Goal: Information Seeking & Learning: Learn about a topic

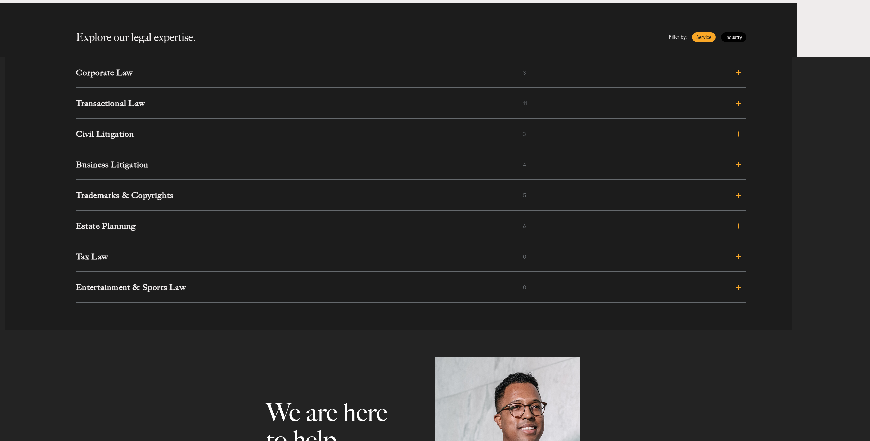
scroll to position [314, 0]
click at [733, 36] on link "Industry" at bounding box center [734, 37] width 26 height 10
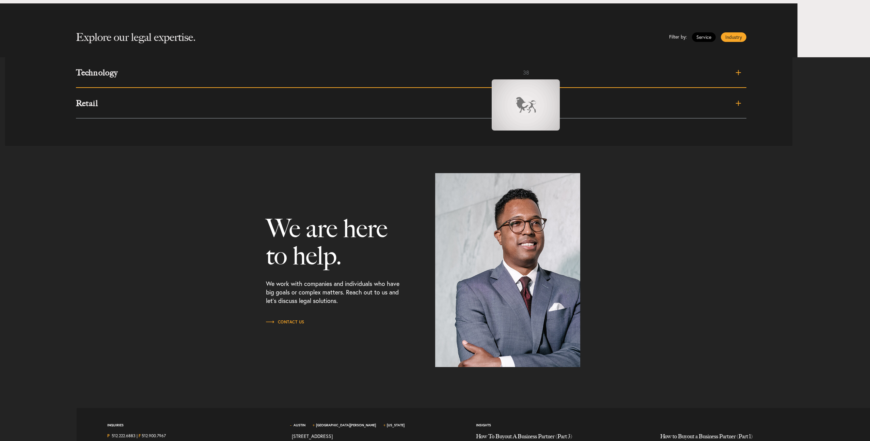
click at [485, 73] on h3 "Technology" at bounding box center [299, 72] width 447 height 8
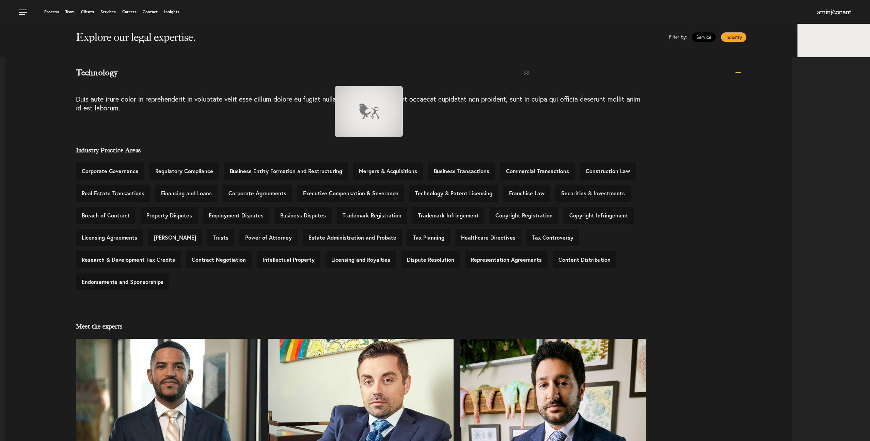
scroll to position [310, 0]
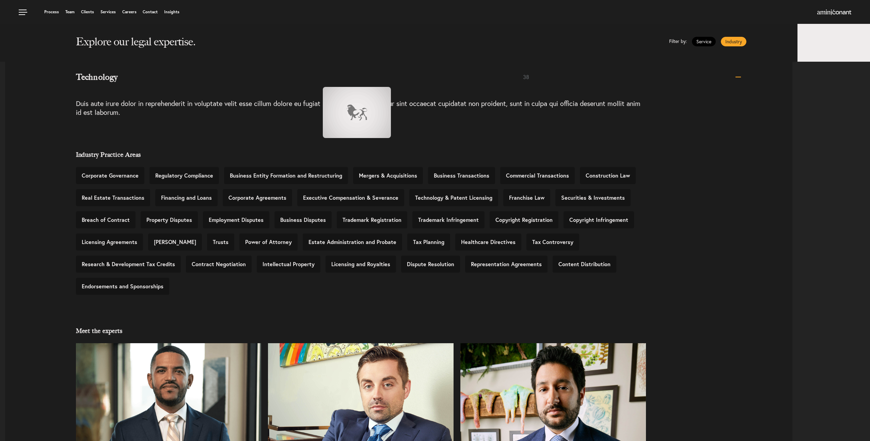
click at [316, 80] on h3 "Technology" at bounding box center [299, 77] width 447 height 8
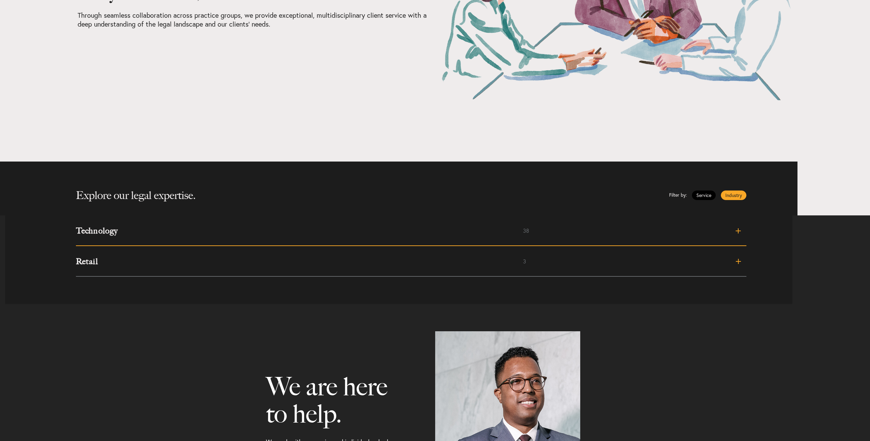
scroll to position [196, 0]
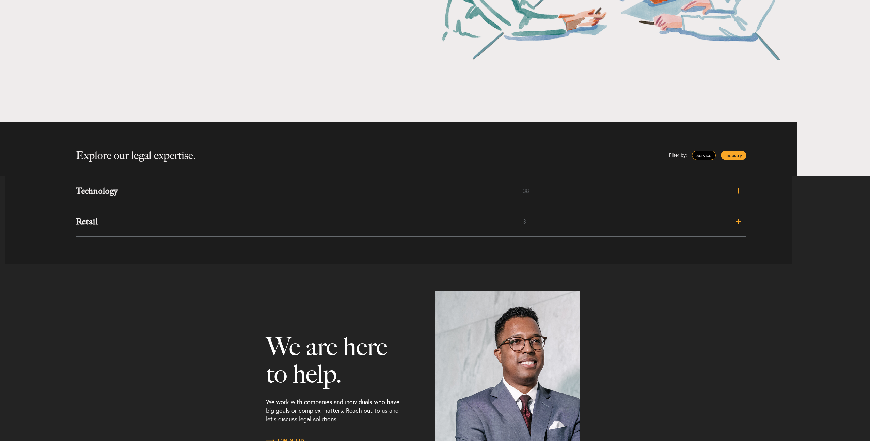
click at [709, 159] on ul "Explore our legal expertise. Filter by: Service Industry" at bounding box center [431, 149] width 711 height 54
click at [707, 158] on link "Service" at bounding box center [704, 156] width 24 height 10
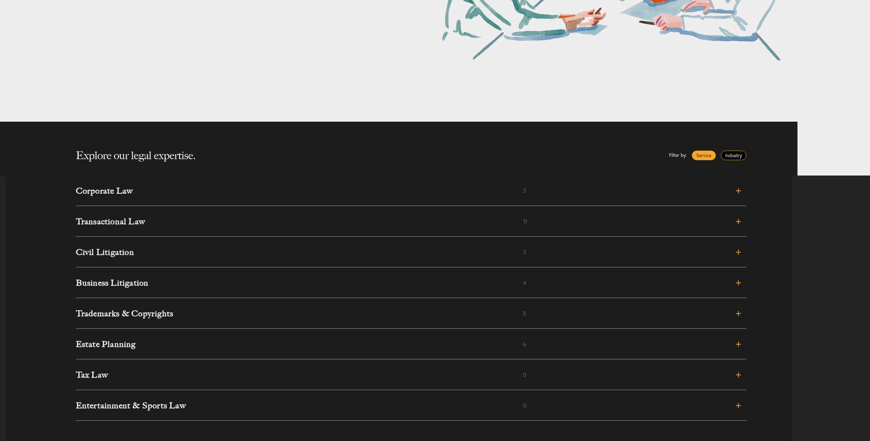
click at [736, 156] on link "Industry" at bounding box center [734, 156] width 26 height 10
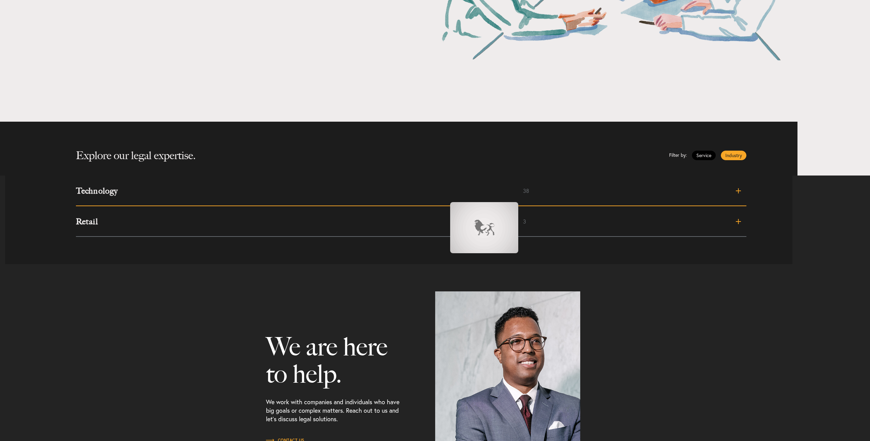
click at [443, 195] on link "Technology 38" at bounding box center [411, 190] width 671 height 31
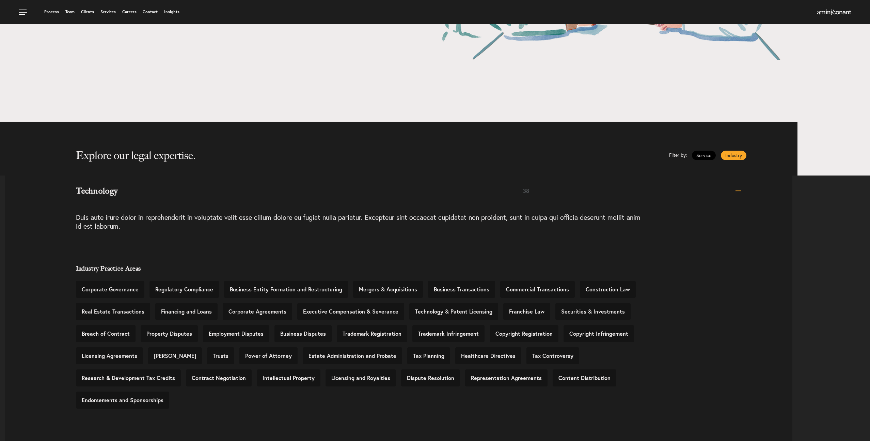
scroll to position [195, 0]
click at [708, 156] on link "Service" at bounding box center [704, 156] width 24 height 10
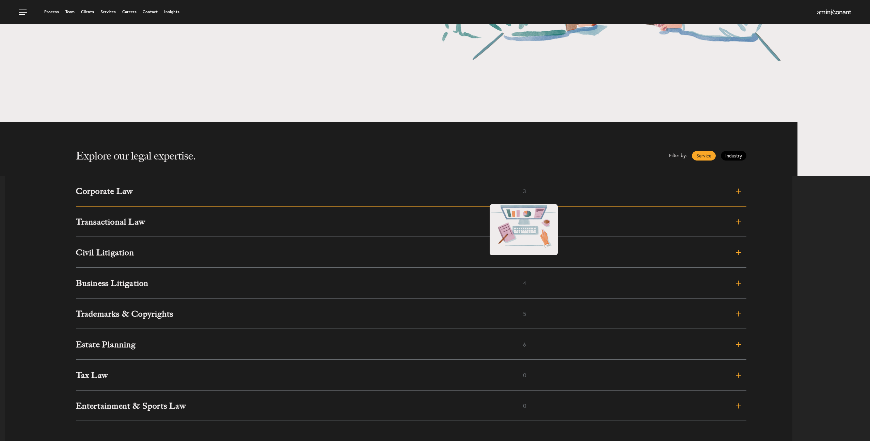
click at [483, 197] on link "Corporate Law 3" at bounding box center [411, 191] width 671 height 31
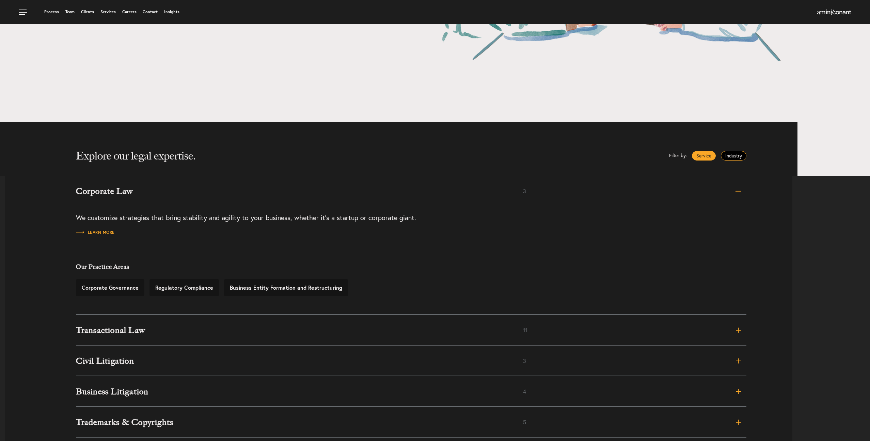
click at [733, 154] on link "Industry" at bounding box center [734, 156] width 26 height 10
